Goal: Find contact information: Find contact information

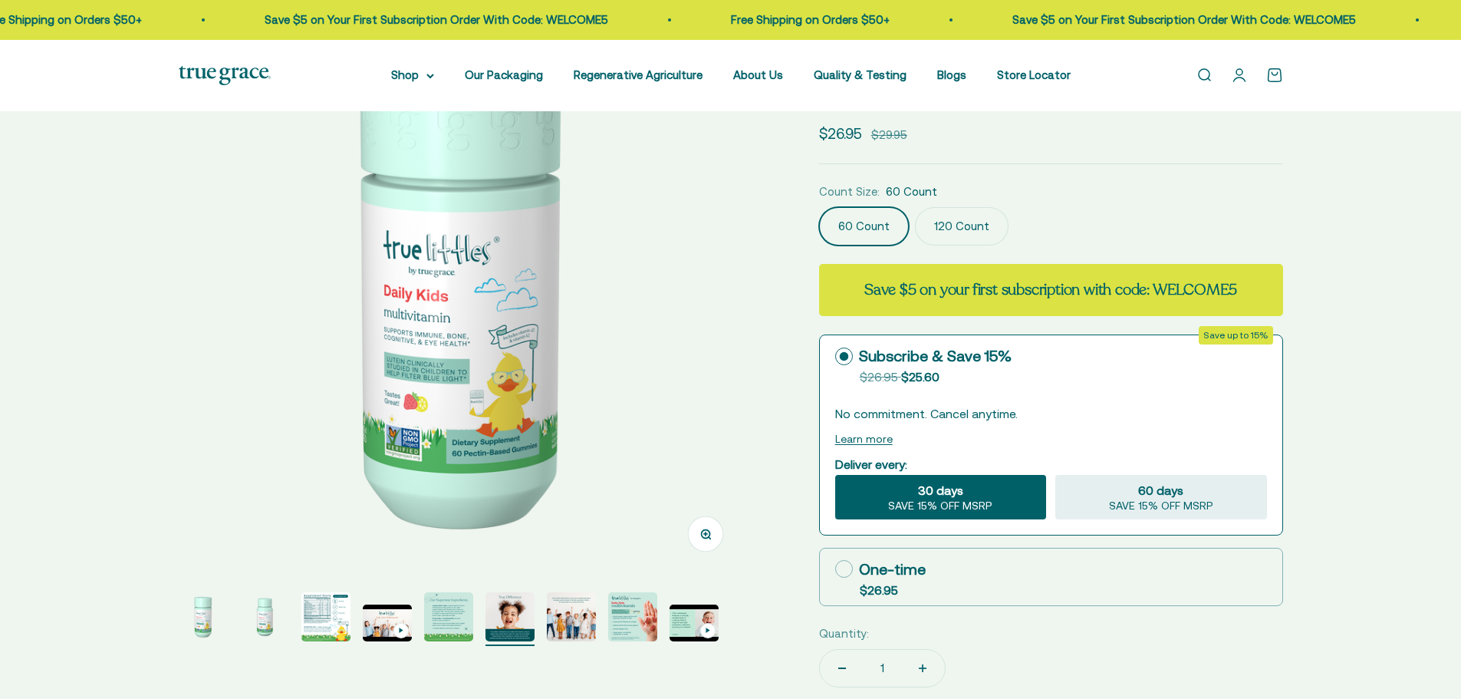
scroll to position [0, 2926]
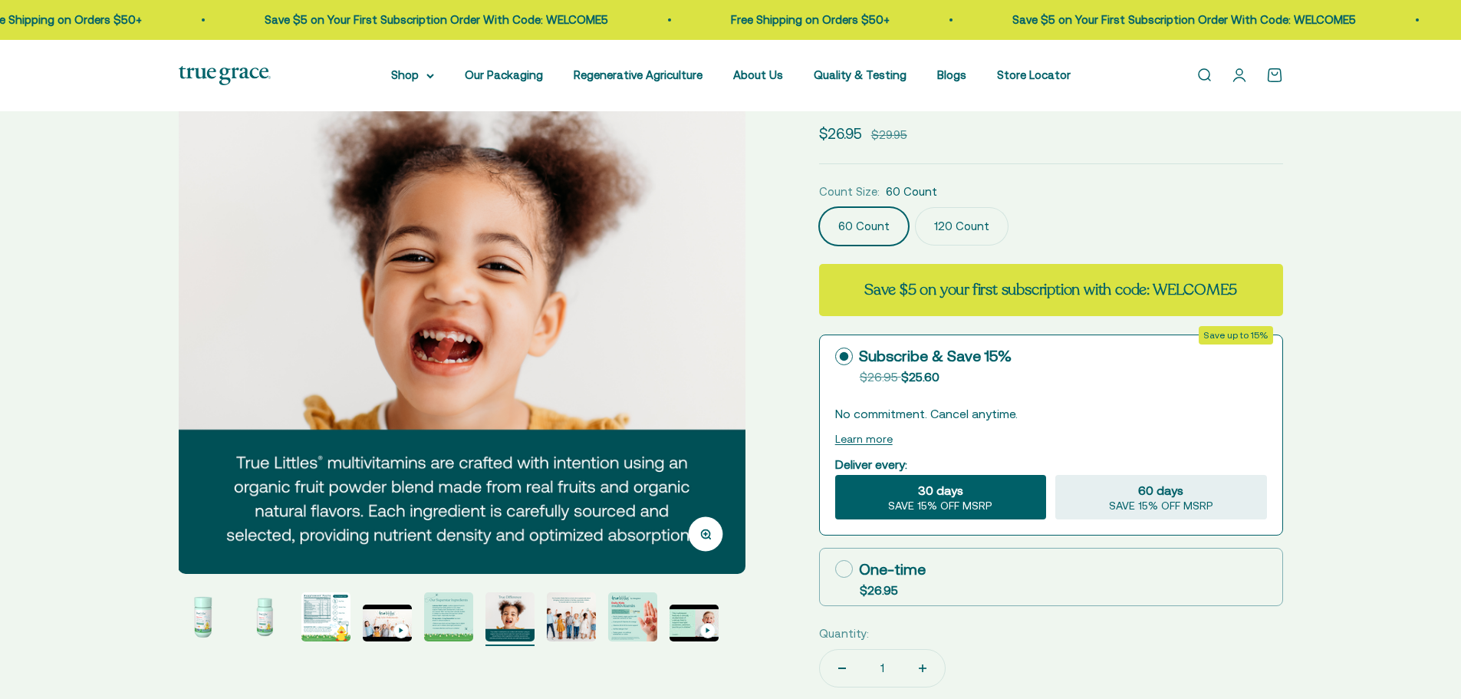
click at [571, 620] on img "Go to item 7" at bounding box center [571, 616] width 49 height 49
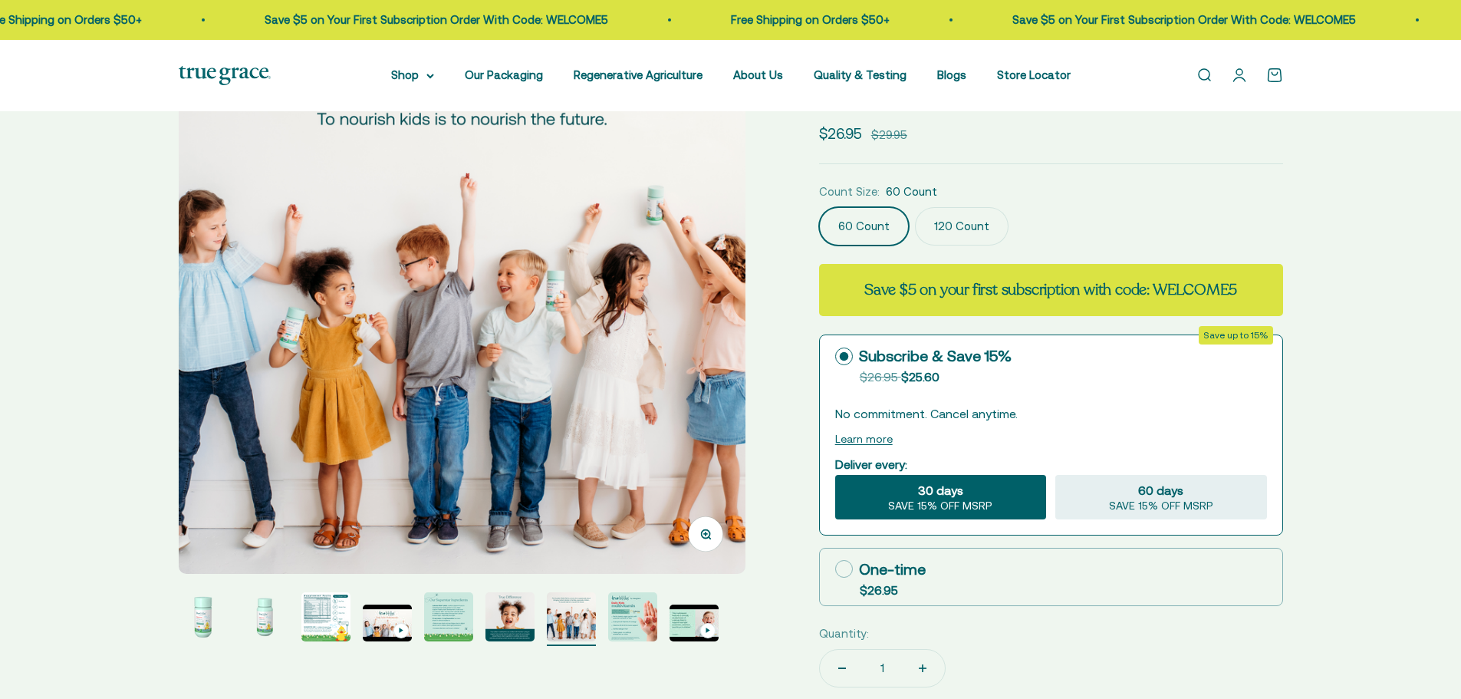
click at [639, 626] on img "Go to item 8" at bounding box center [632, 616] width 49 height 49
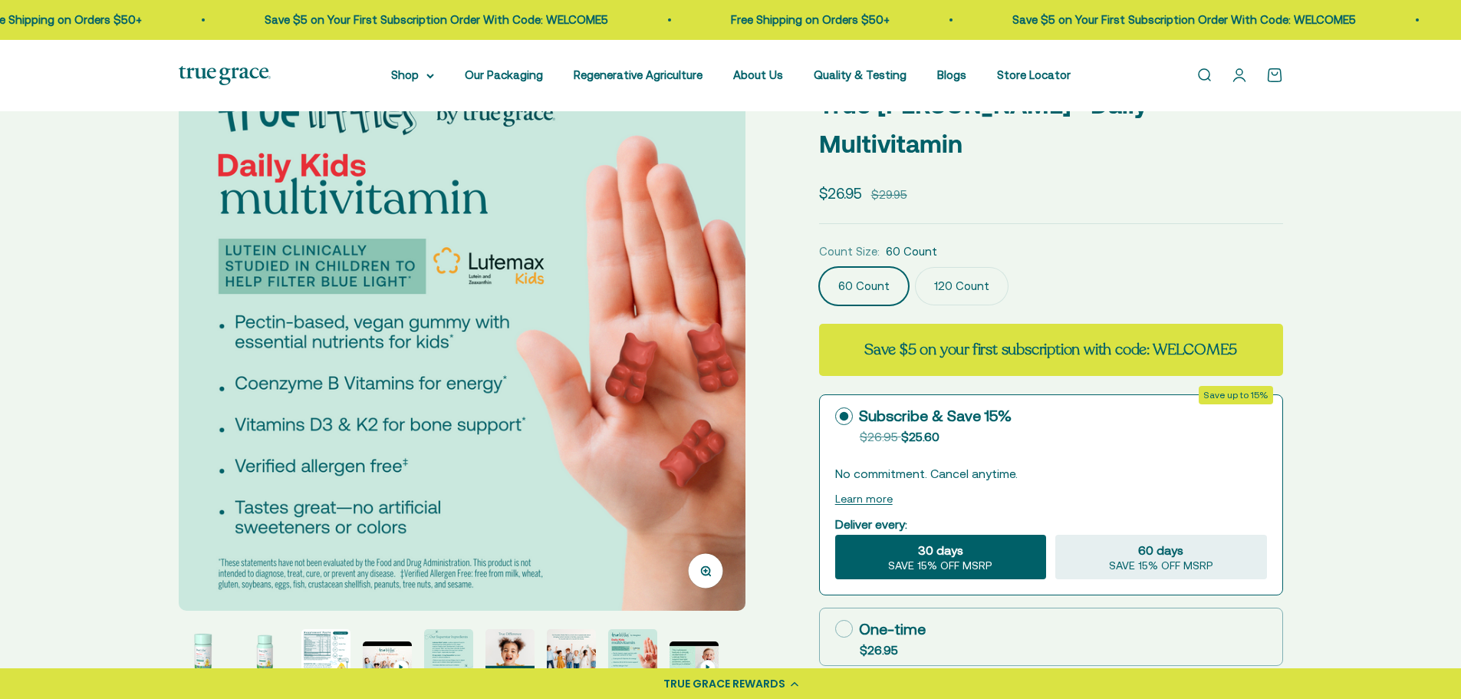
scroll to position [153, 0]
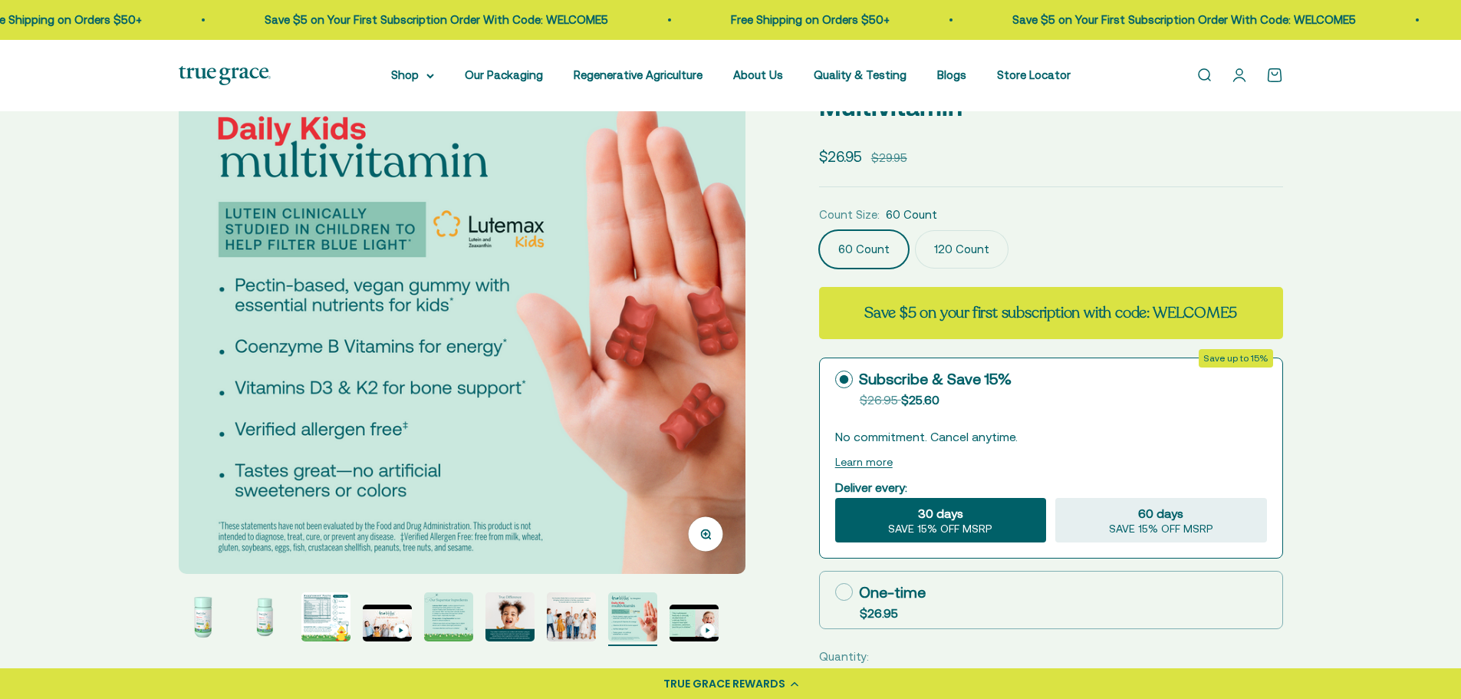
click at [686, 627] on img "Go to item 9" at bounding box center [693, 622] width 49 height 37
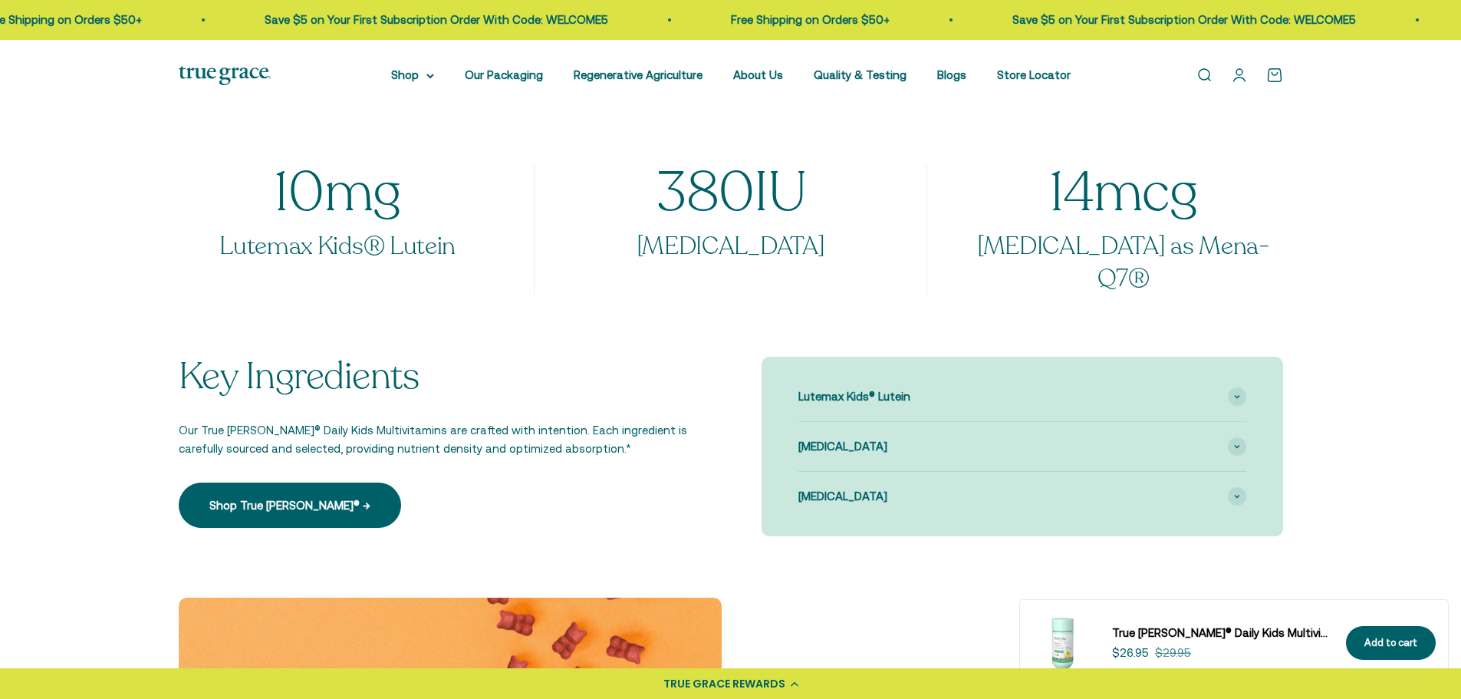
scroll to position [1150, 0]
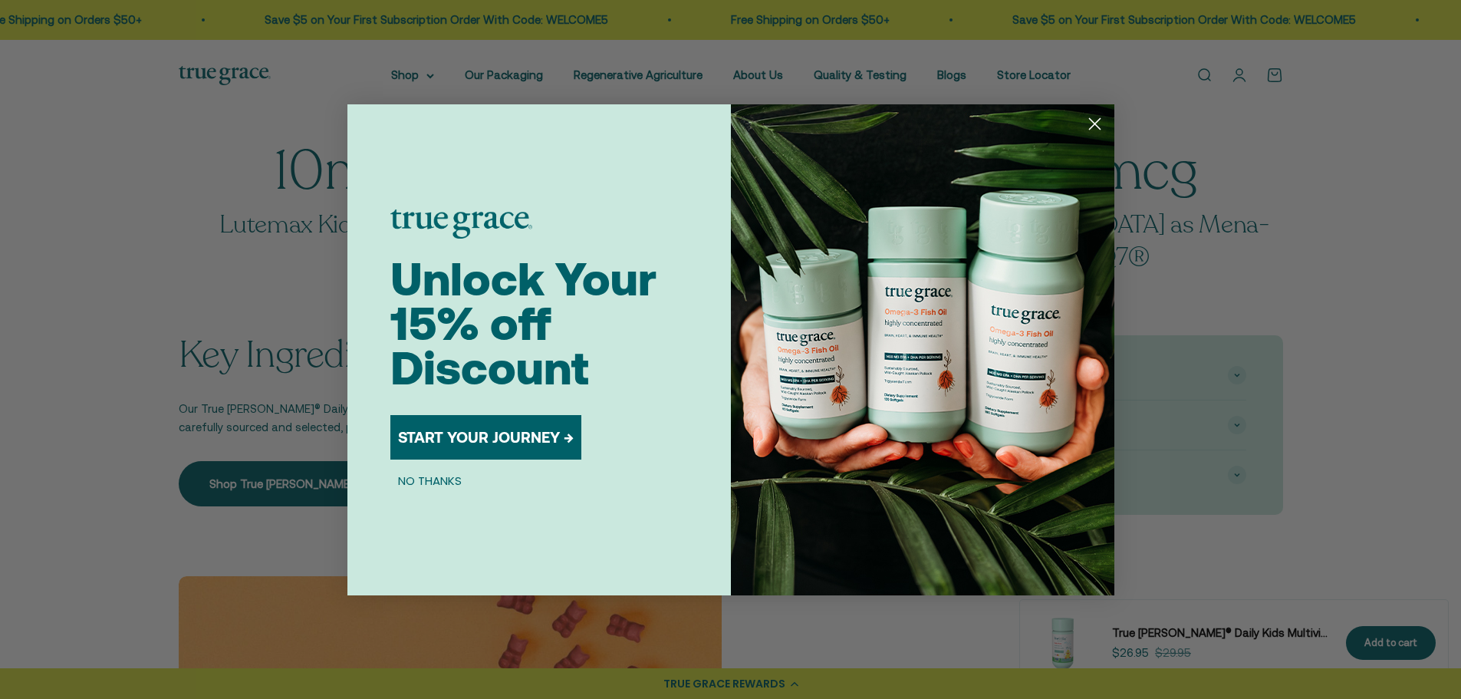
click at [1088, 120] on circle "Close dialog" at bounding box center [1093, 122] width 25 height 25
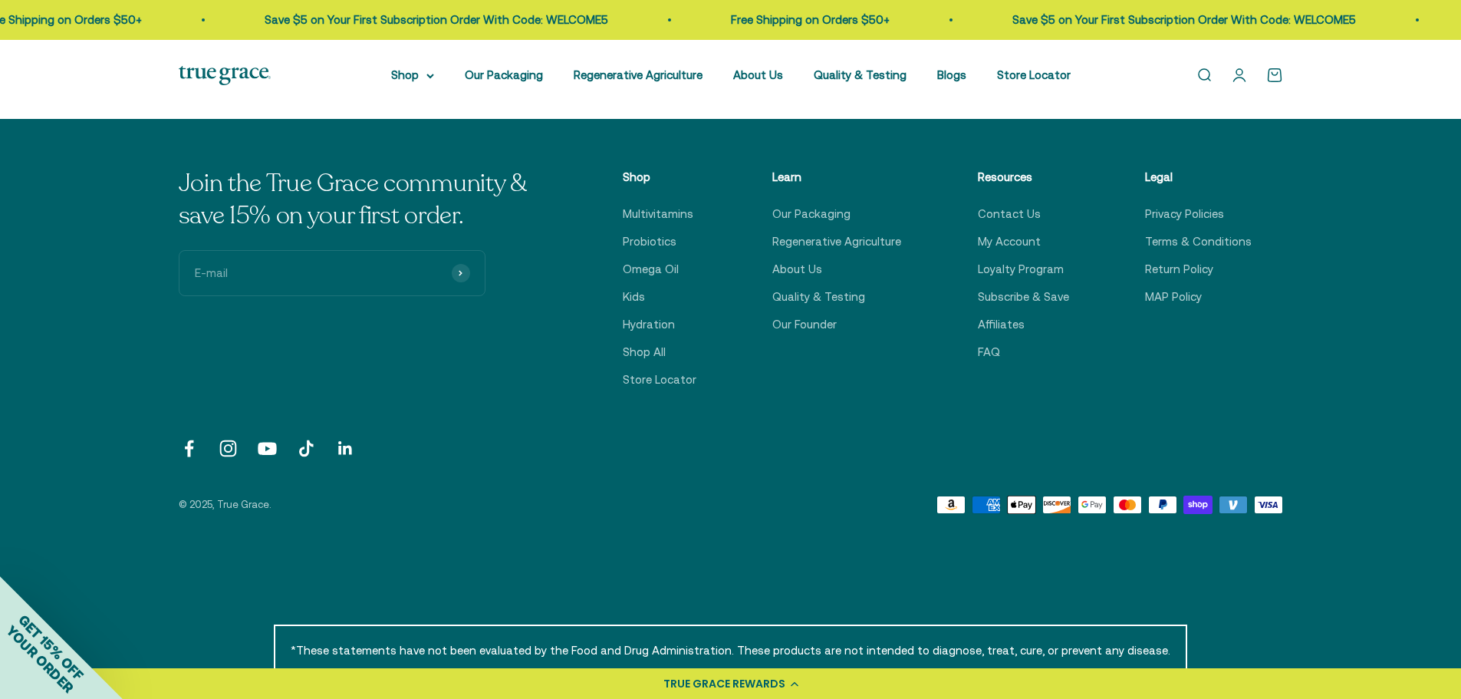
scroll to position [5444, 0]
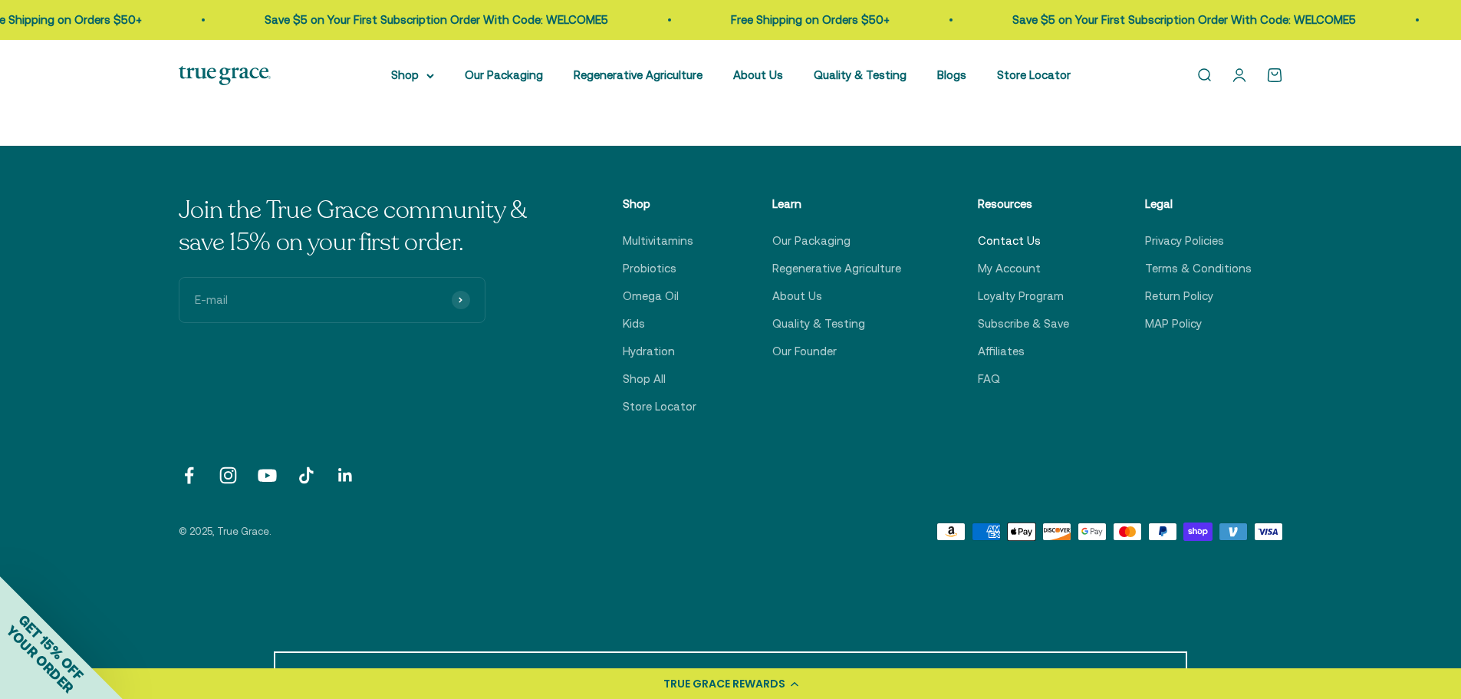
click at [1016, 232] on link "Contact Us" at bounding box center [1009, 241] width 63 height 18
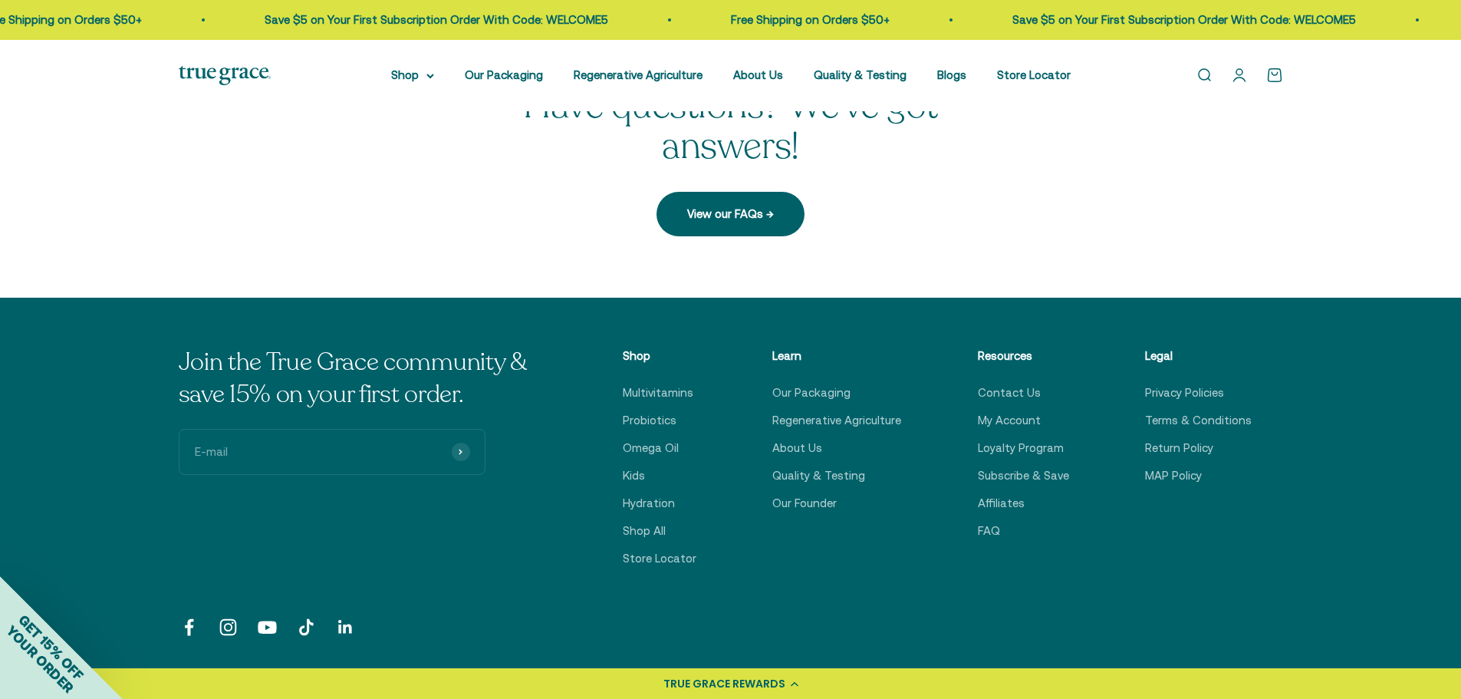
scroll to position [613, 0]
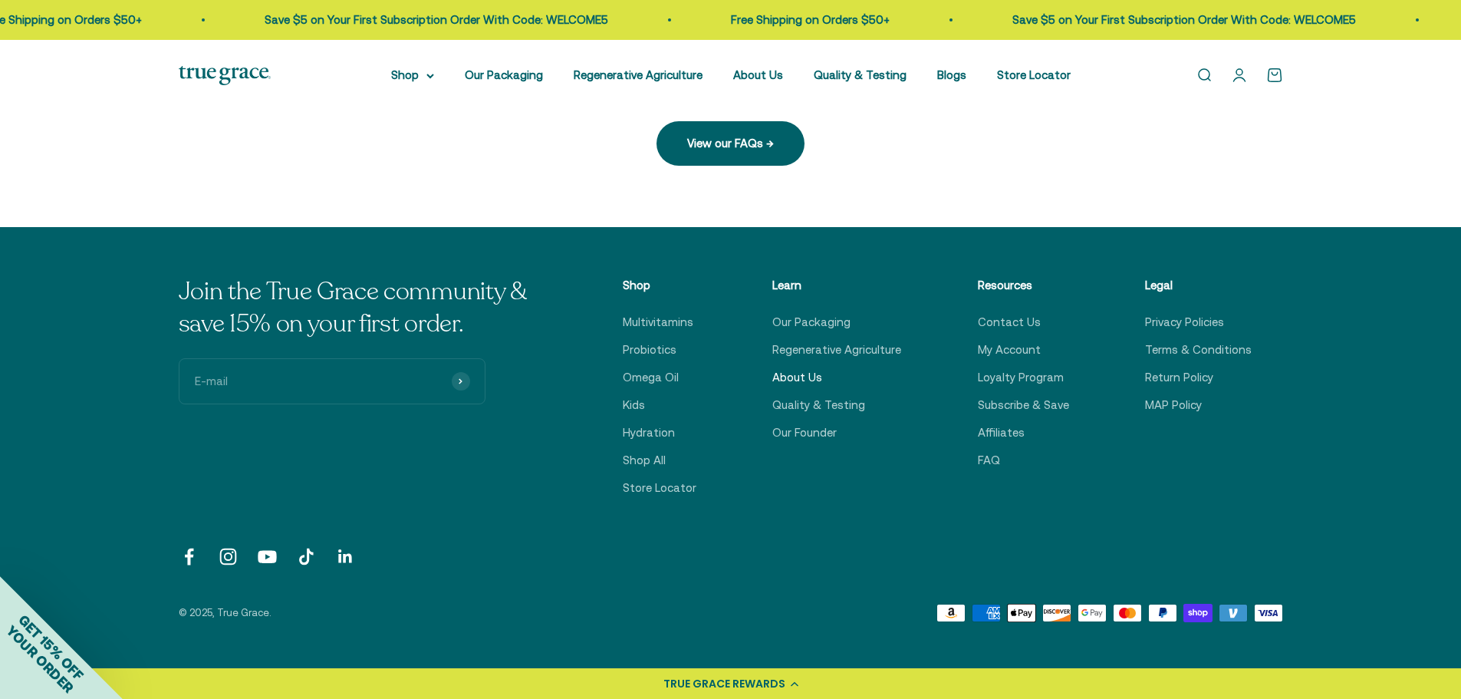
click at [814, 372] on link "About Us" at bounding box center [797, 377] width 50 height 18
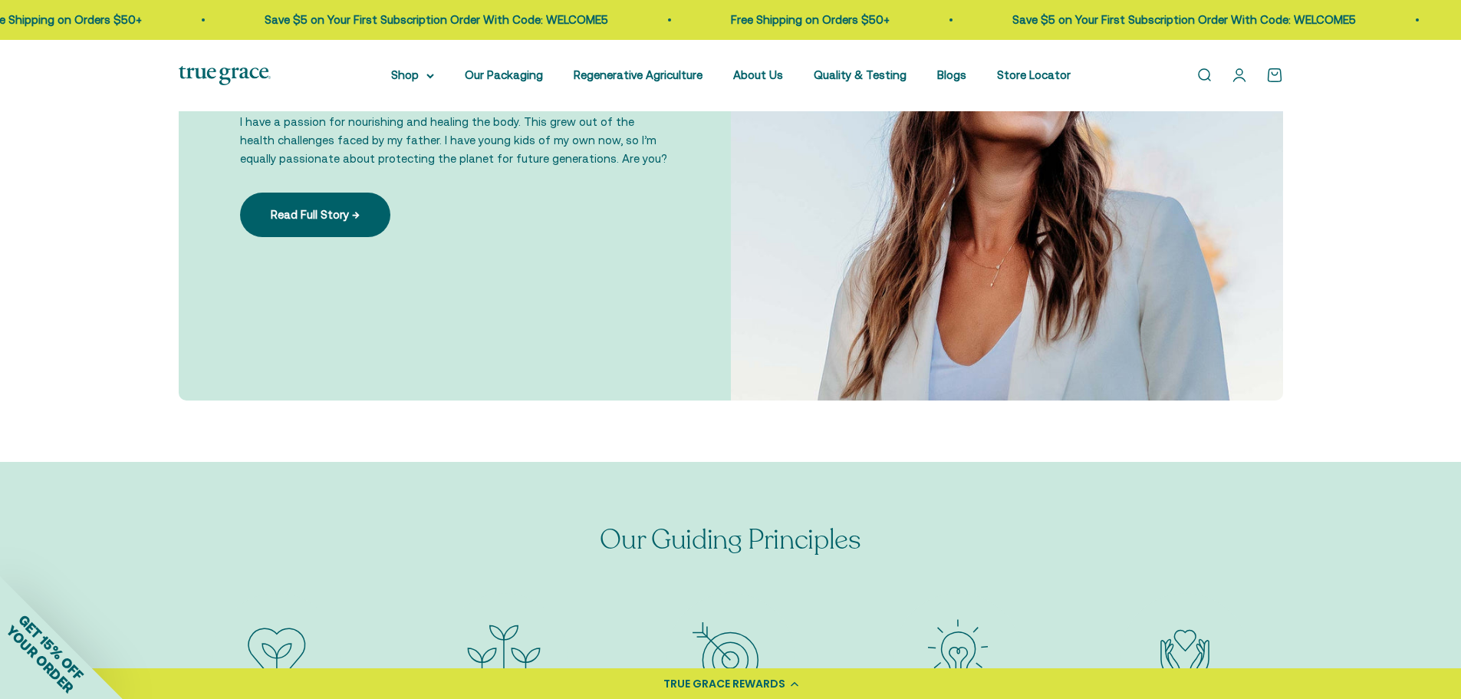
scroll to position [1303, 0]
